Goal: Navigation & Orientation: Find specific page/section

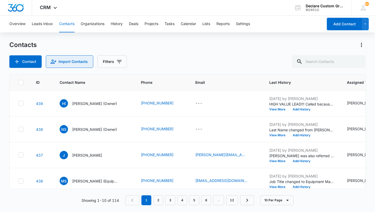
scroll to position [72, 0]
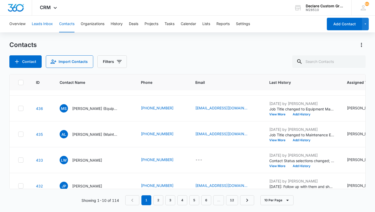
click at [48, 24] on button "Leads Inbox" at bounding box center [42, 24] width 21 height 17
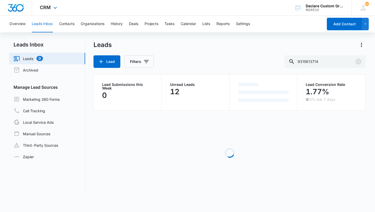
click at [53, 11] on div "CRM Apps Reputation Websites Forms CRM Email Social Payments POS Content Ads In…" at bounding box center [49, 7] width 34 height 15
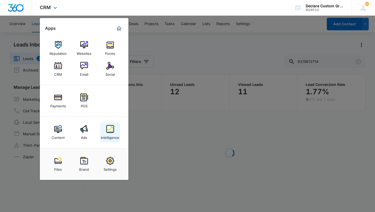
click at [111, 127] on img at bounding box center [110, 129] width 8 height 8
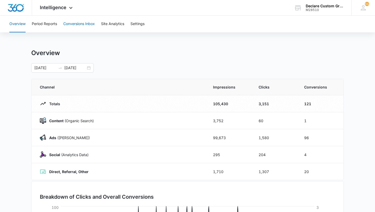
click at [87, 25] on button "Conversions Inbox" at bounding box center [79, 24] width 32 height 17
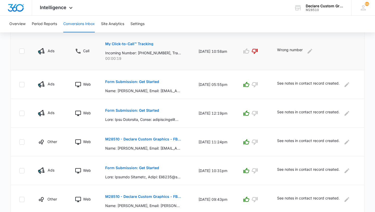
scroll to position [145, 0]
